Goal: Transaction & Acquisition: Purchase product/service

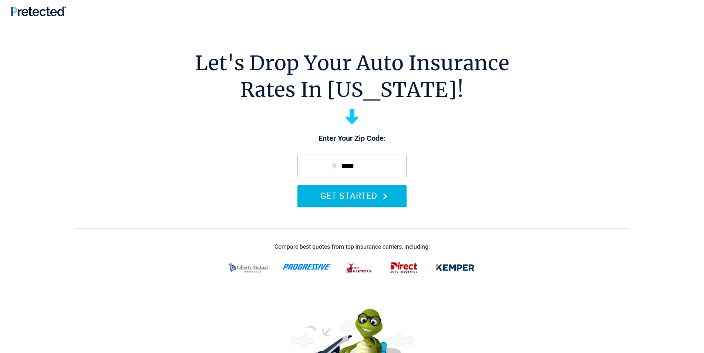
click at [361, 202] on button "GET STARTED" at bounding box center [351, 195] width 109 height 21
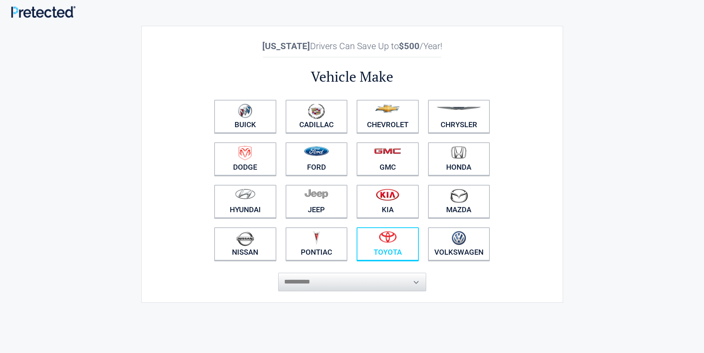
click at [385, 239] on img at bounding box center [388, 237] width 18 height 12
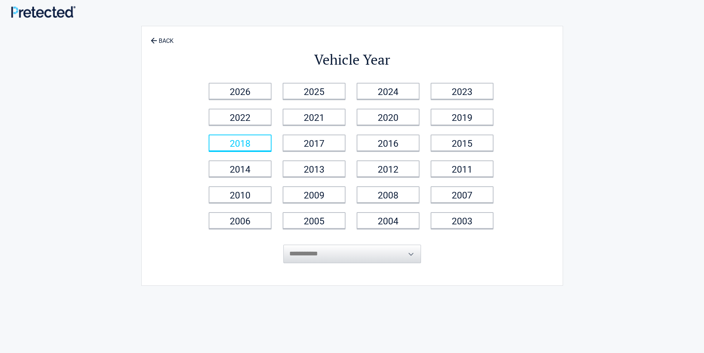
click at [238, 142] on link "2018" at bounding box center [240, 143] width 63 height 17
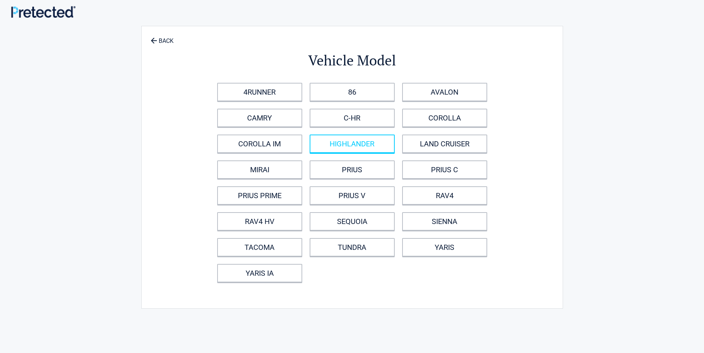
click at [344, 143] on link "HIGHLANDER" at bounding box center [352, 144] width 85 height 18
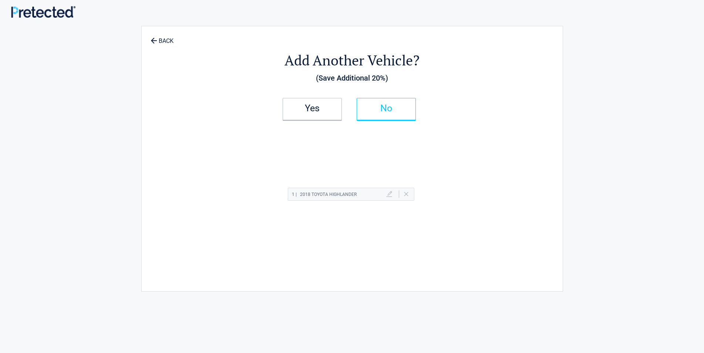
click at [381, 111] on h2 "No" at bounding box center [386, 108] width 44 height 5
